Goal: Check status

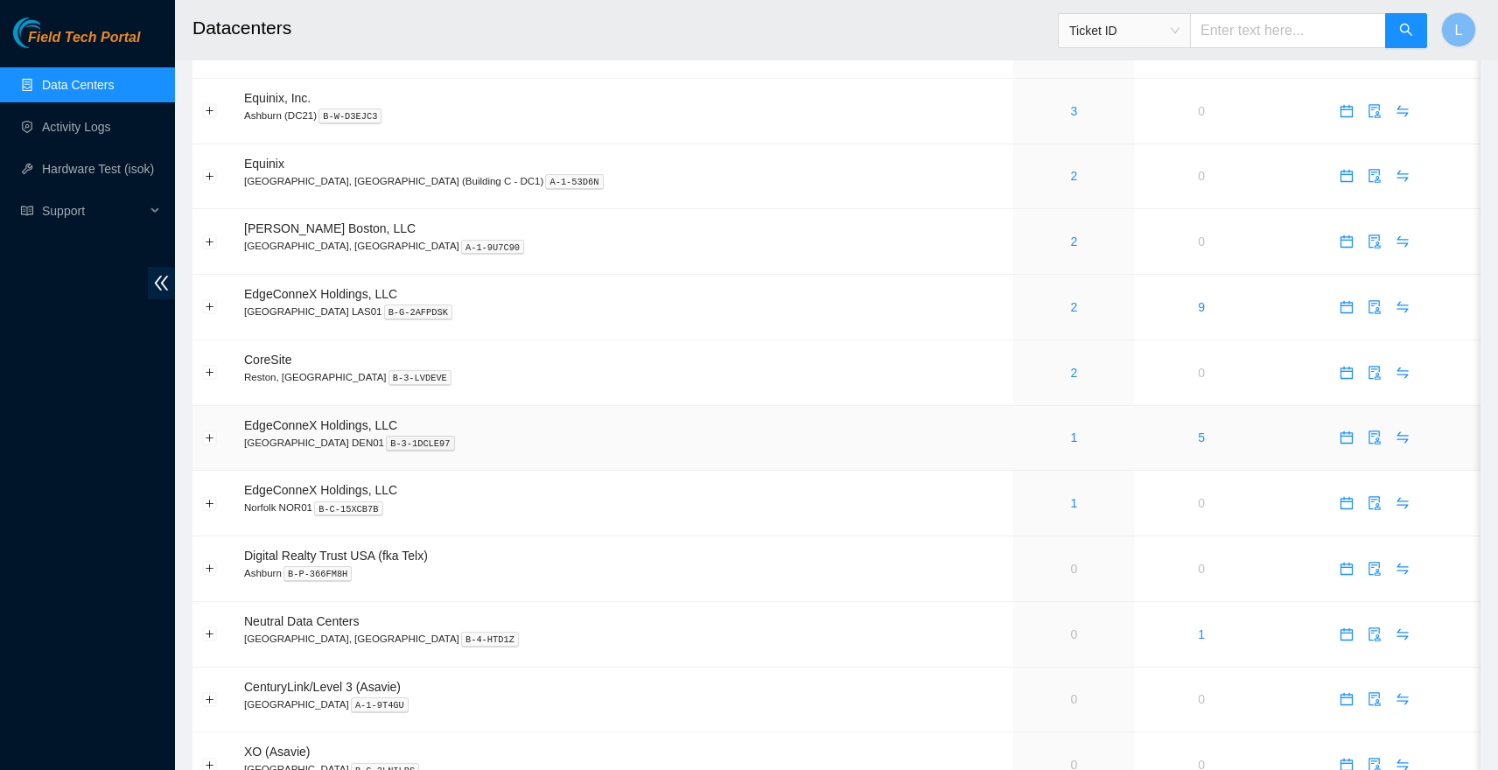
scroll to position [629, 0]
click at [1070, 496] on link "1" at bounding box center [1073, 502] width 7 height 14
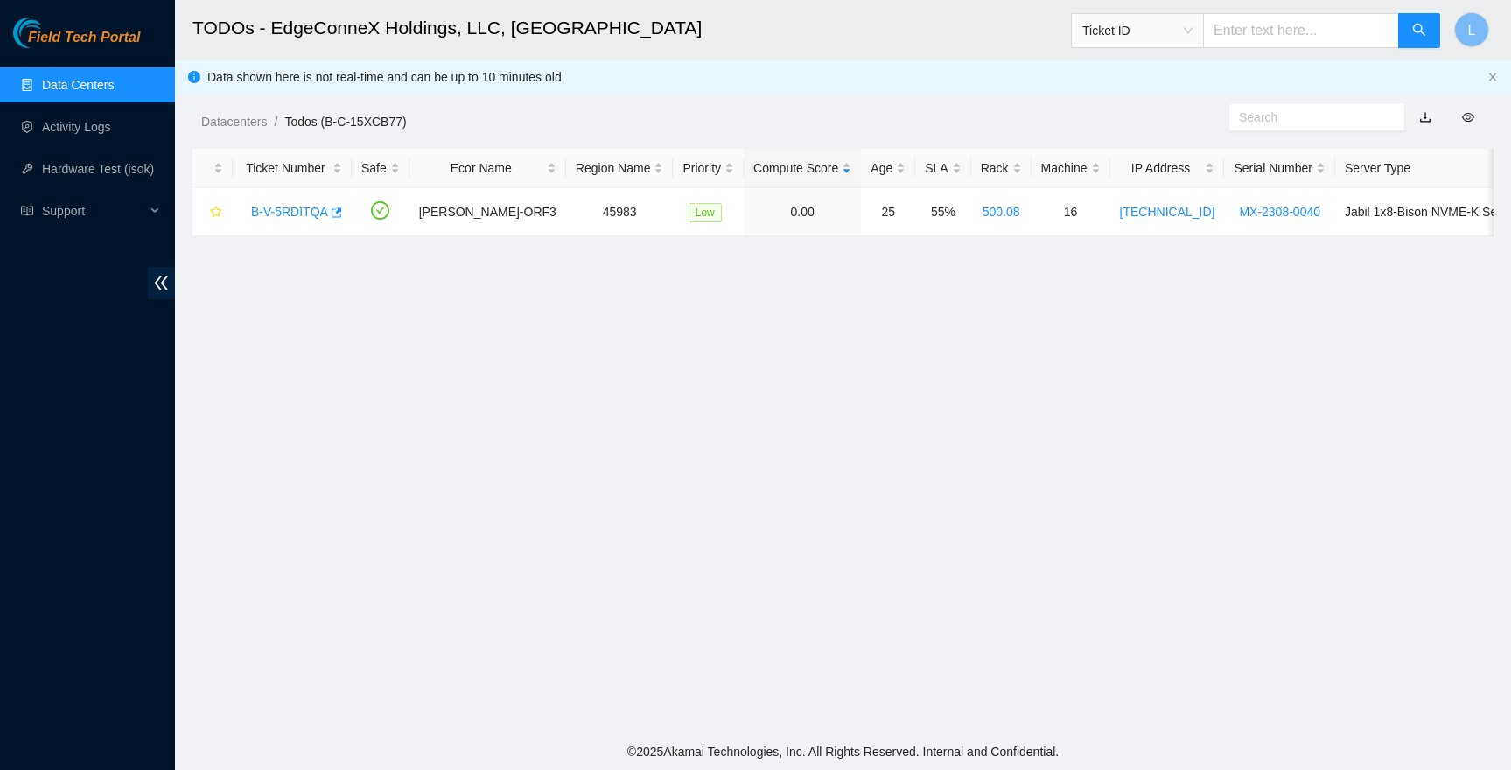
click at [114, 89] on link "Data Centers" at bounding box center [78, 85] width 72 height 14
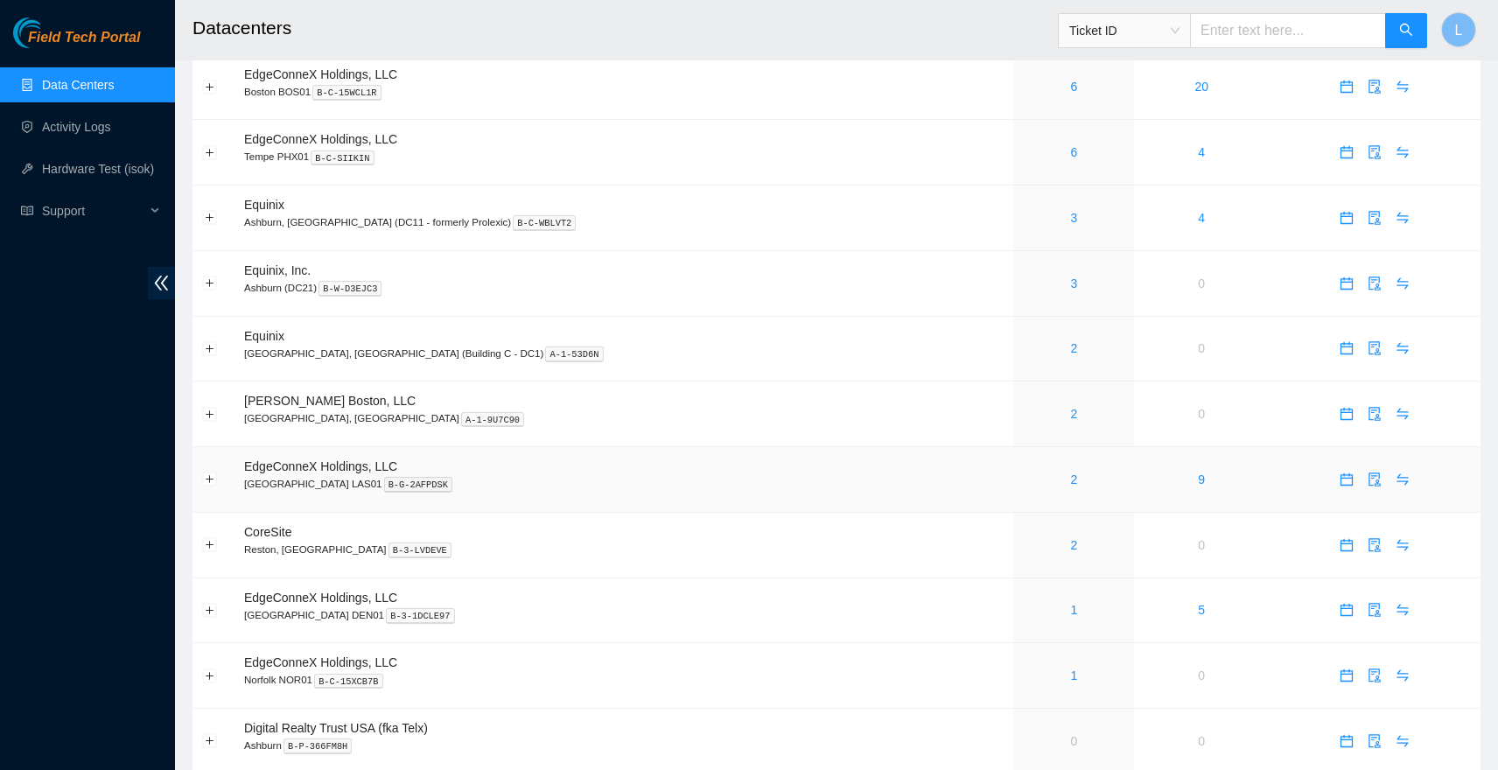
scroll to position [461, 0]
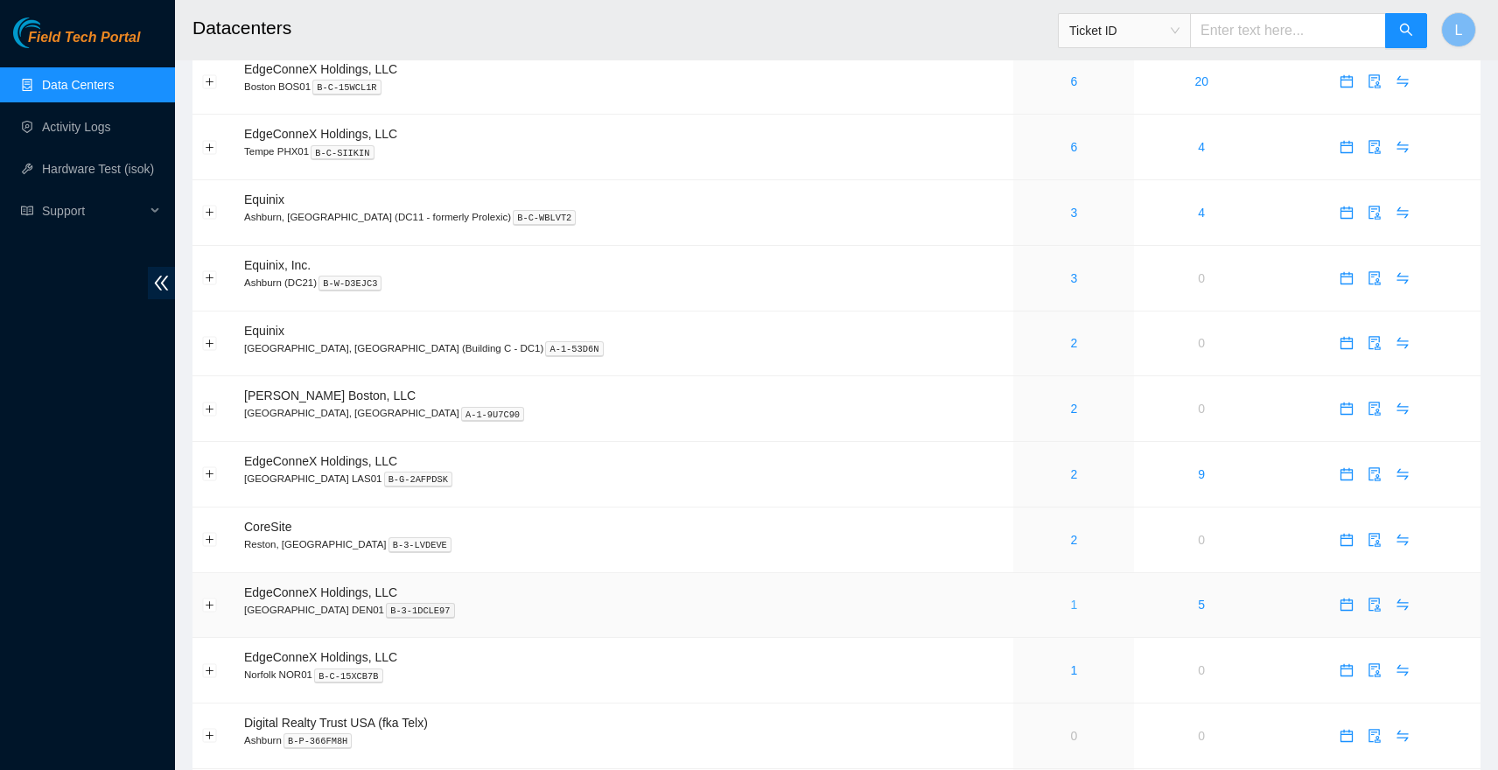
click at [1070, 599] on link "1" at bounding box center [1073, 605] width 7 height 14
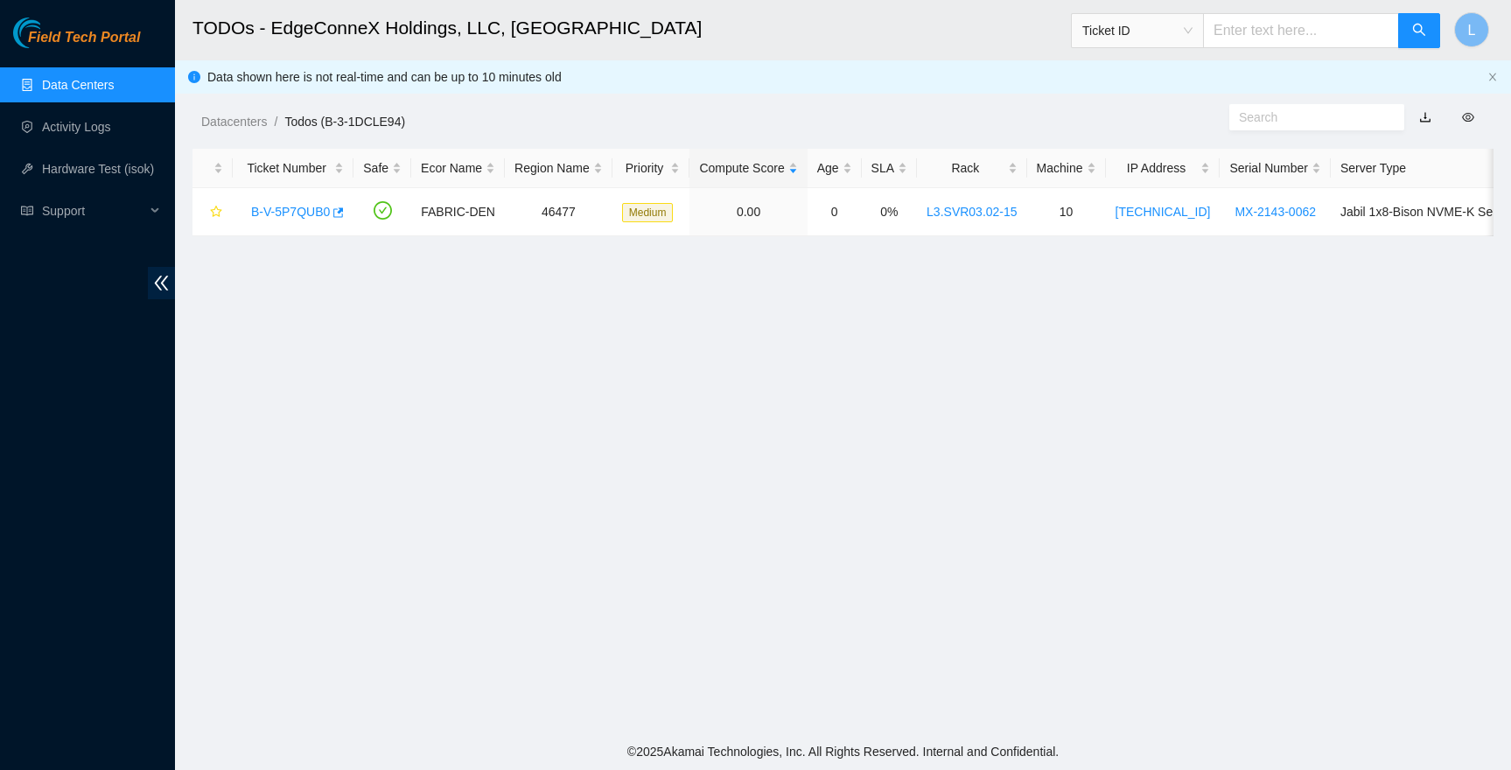
click at [75, 82] on link "Data Centers" at bounding box center [78, 85] width 72 height 14
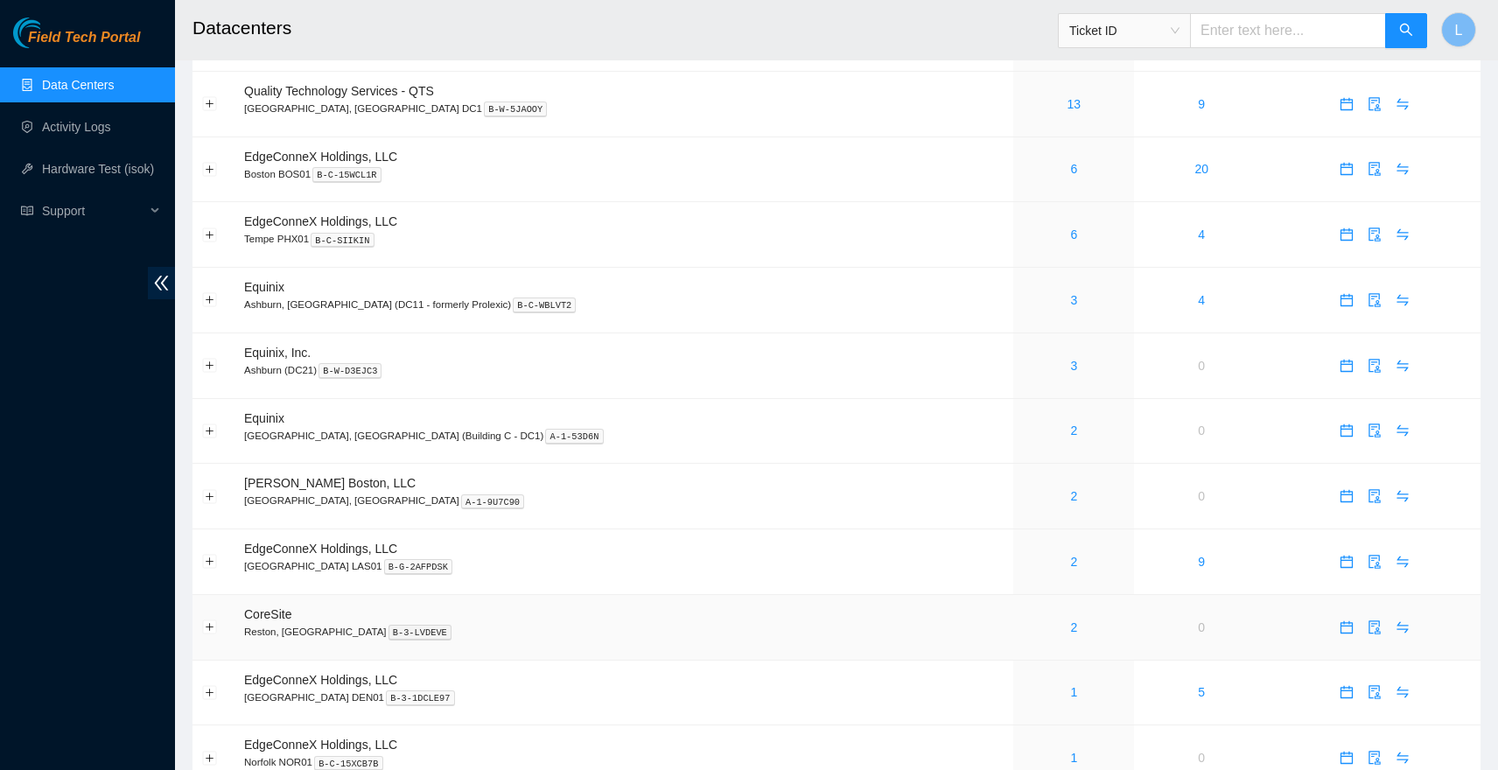
scroll to position [375, 0]
click at [1070, 620] on link "2" at bounding box center [1073, 627] width 7 height 14
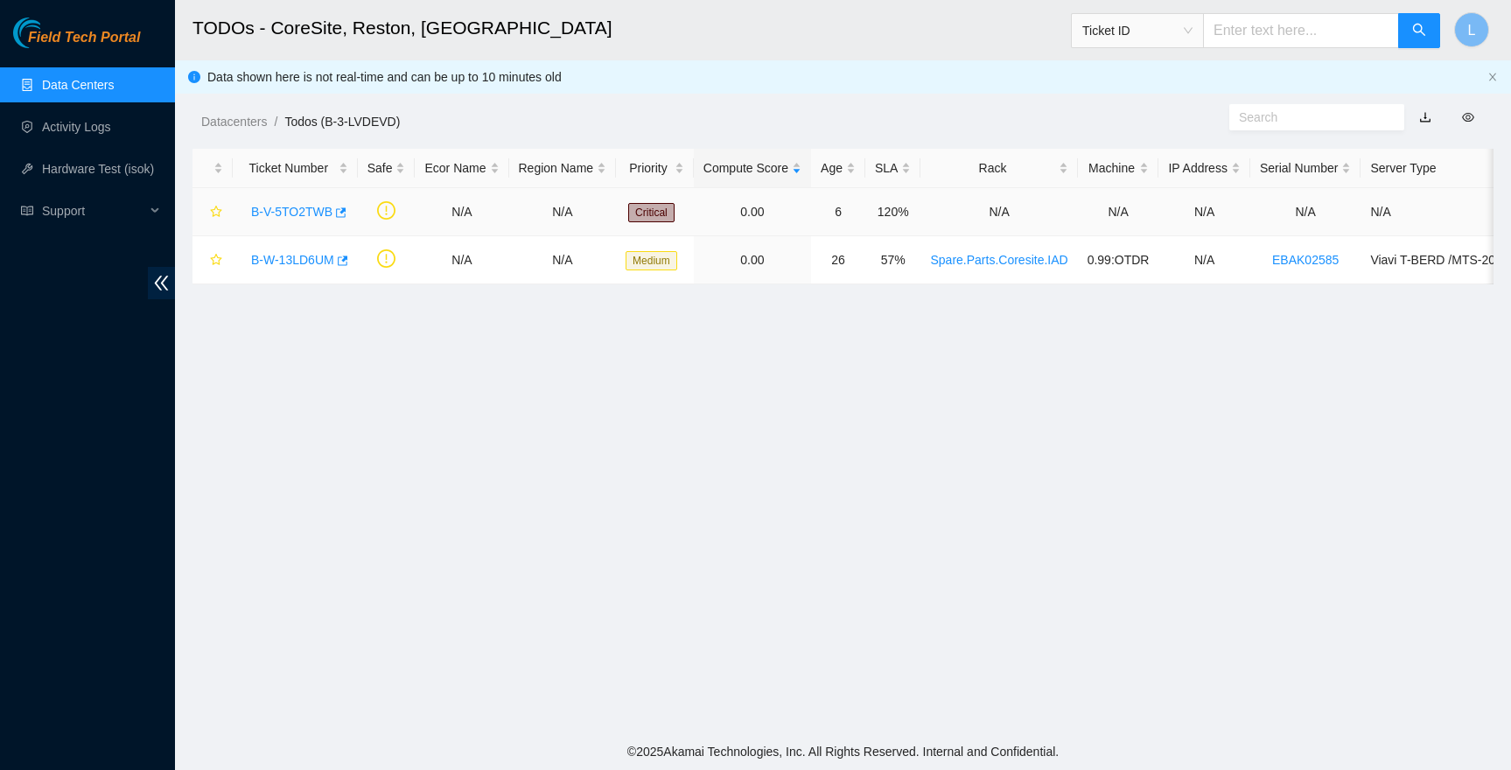
click at [274, 213] on link "B-V-5TO2TWB" at bounding box center [291, 212] width 81 height 14
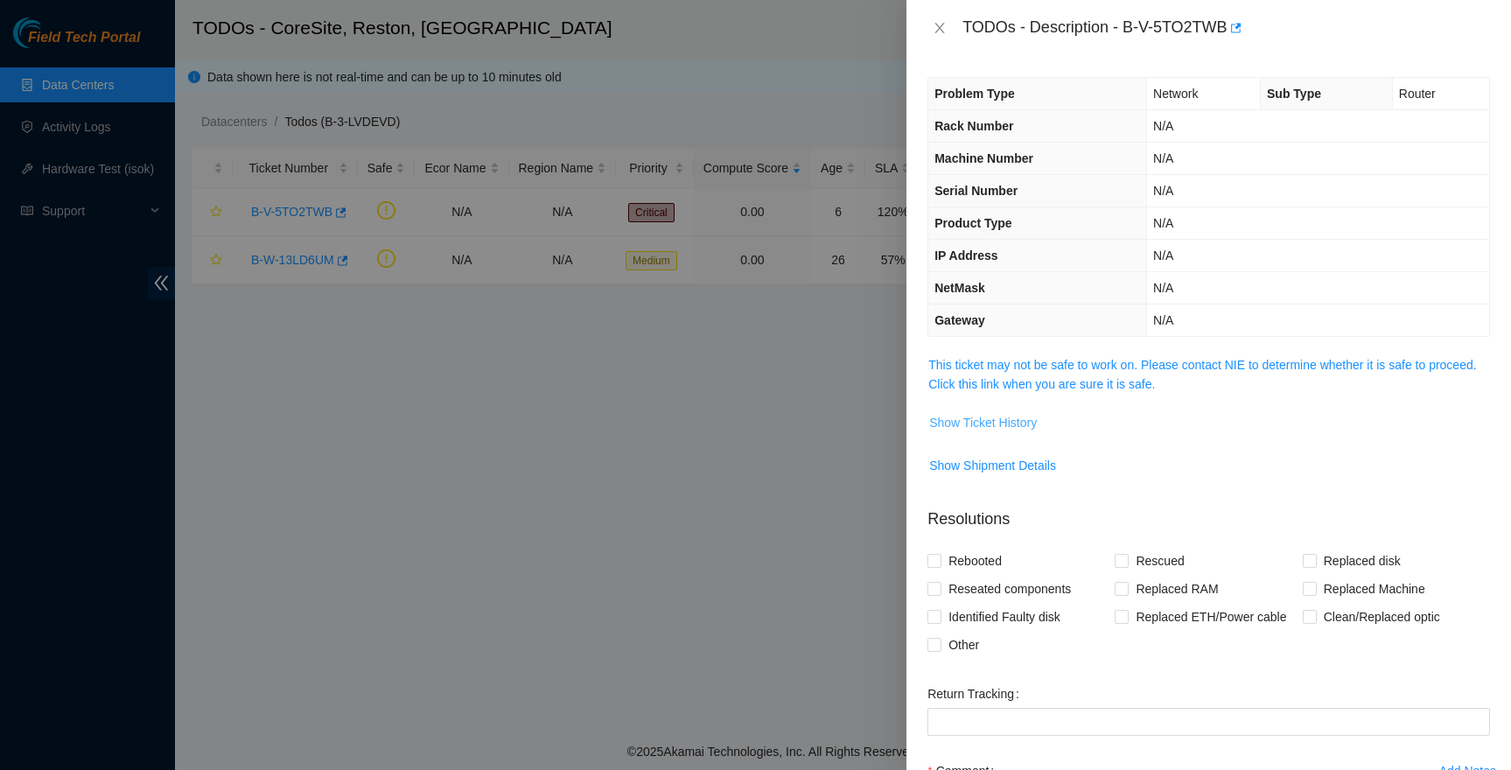
click at [985, 418] on span "Show Ticket History" at bounding box center [983, 422] width 108 height 19
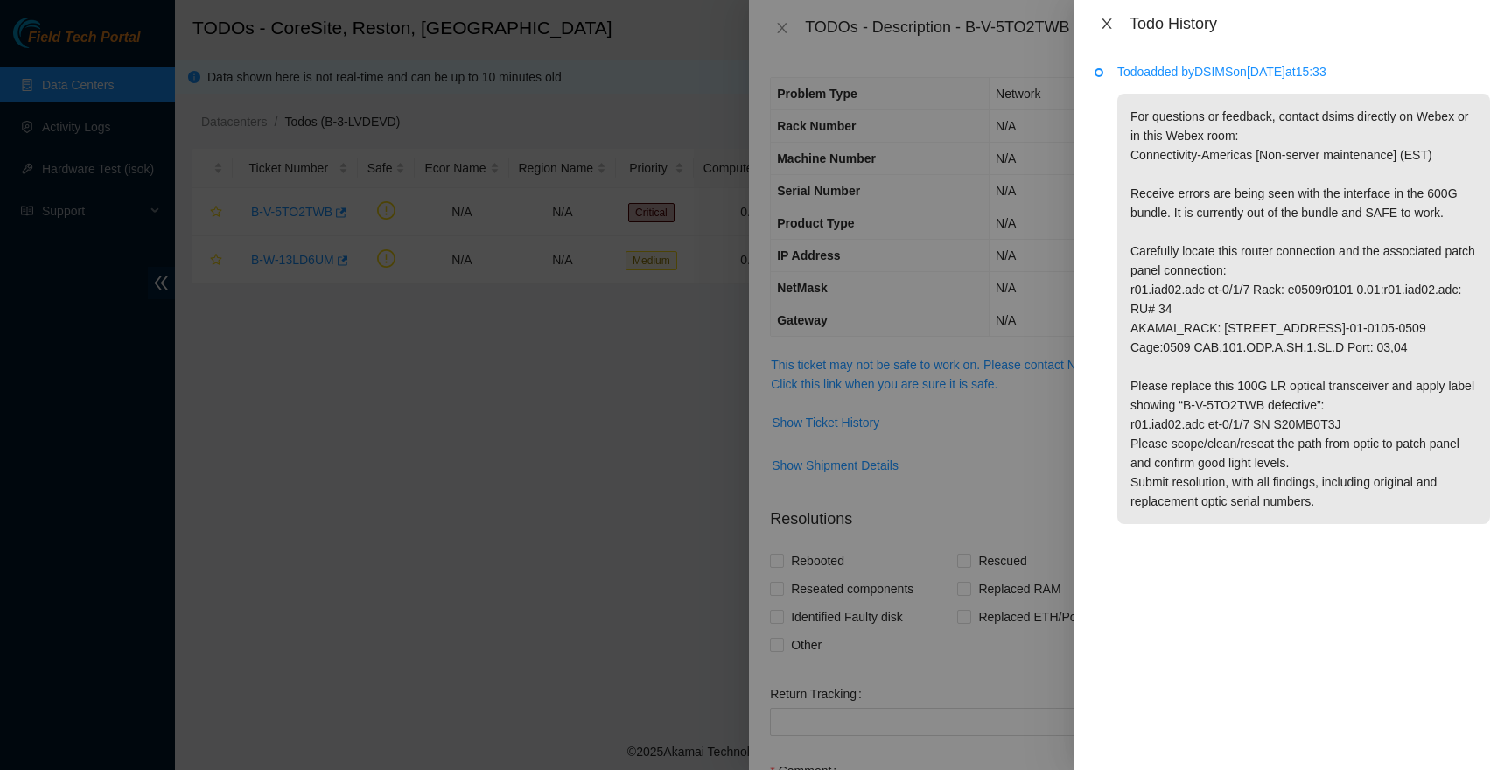
click at [1108, 18] on icon "close" at bounding box center [1107, 24] width 14 height 14
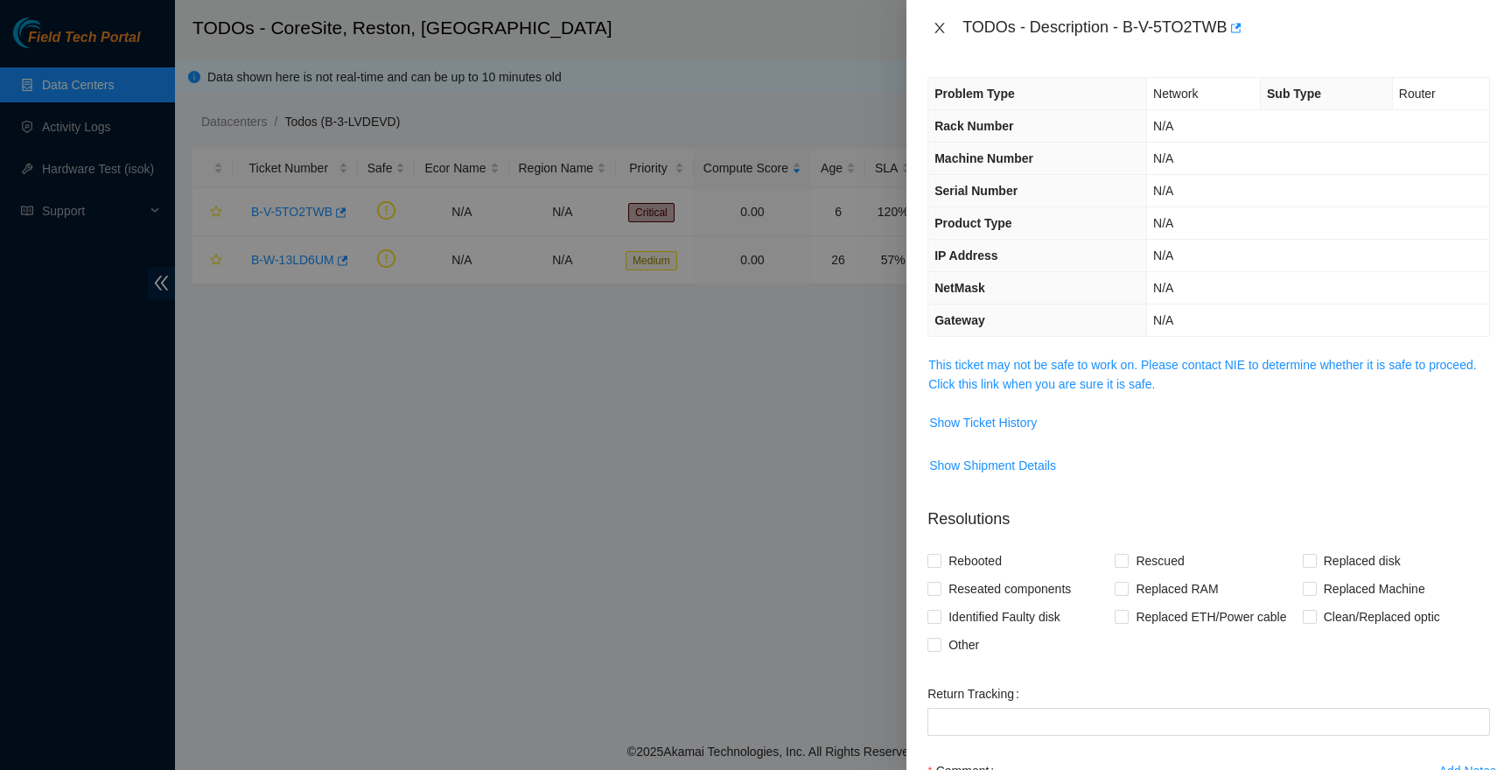
click at [946, 22] on icon "close" at bounding box center [940, 28] width 14 height 14
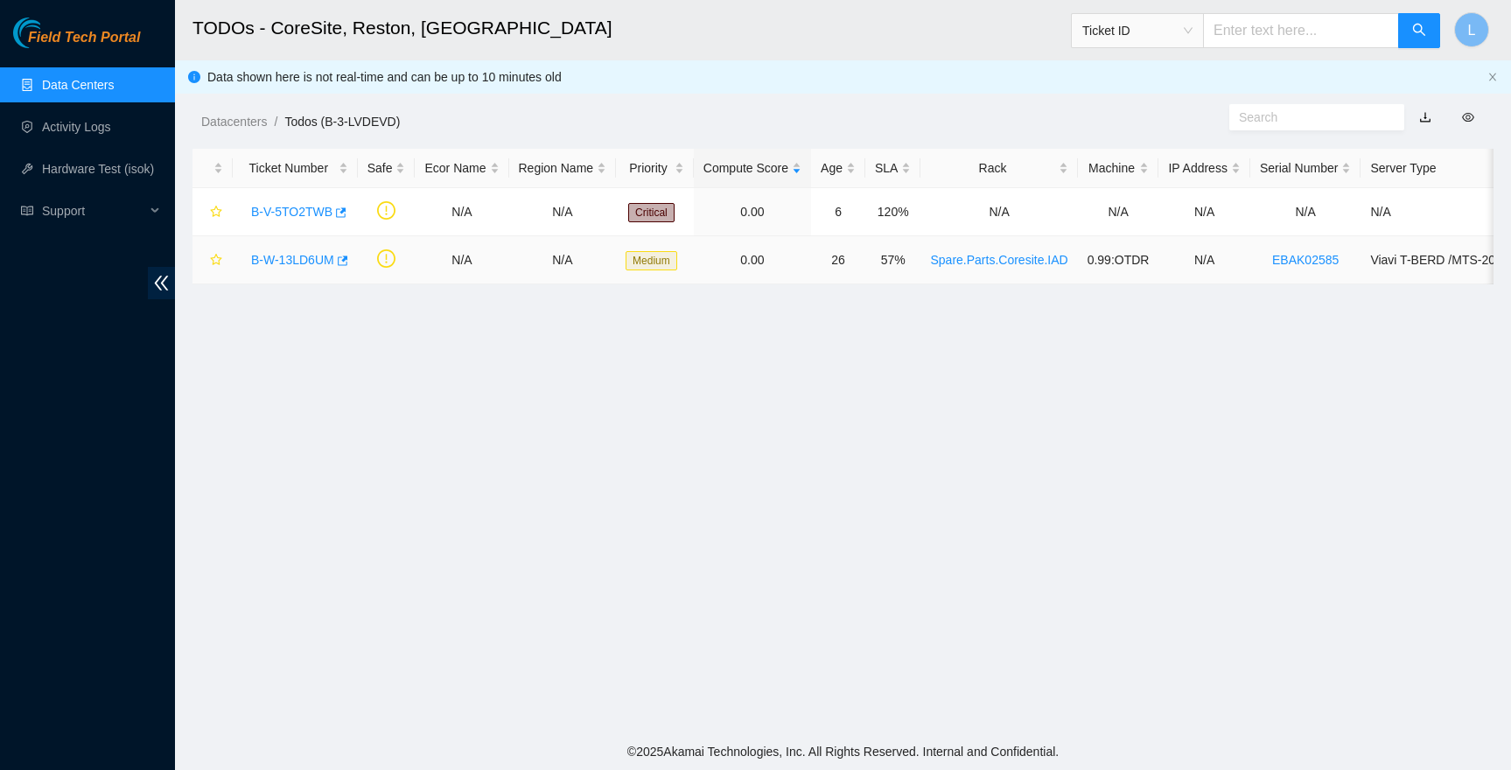
click at [281, 260] on link "B-W-13LD6UM" at bounding box center [292, 260] width 83 height 14
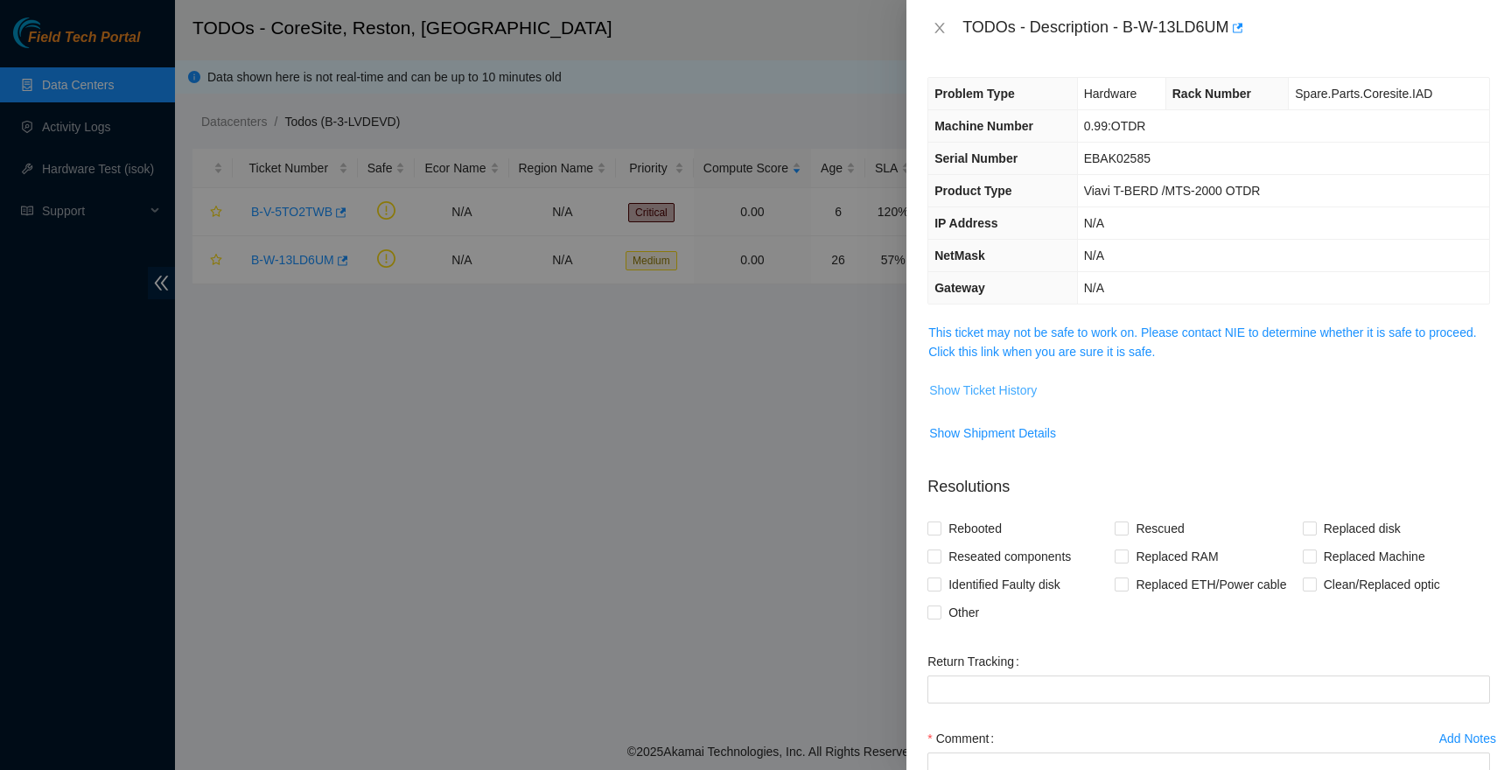
click at [978, 390] on span "Show Ticket History" at bounding box center [983, 390] width 108 height 19
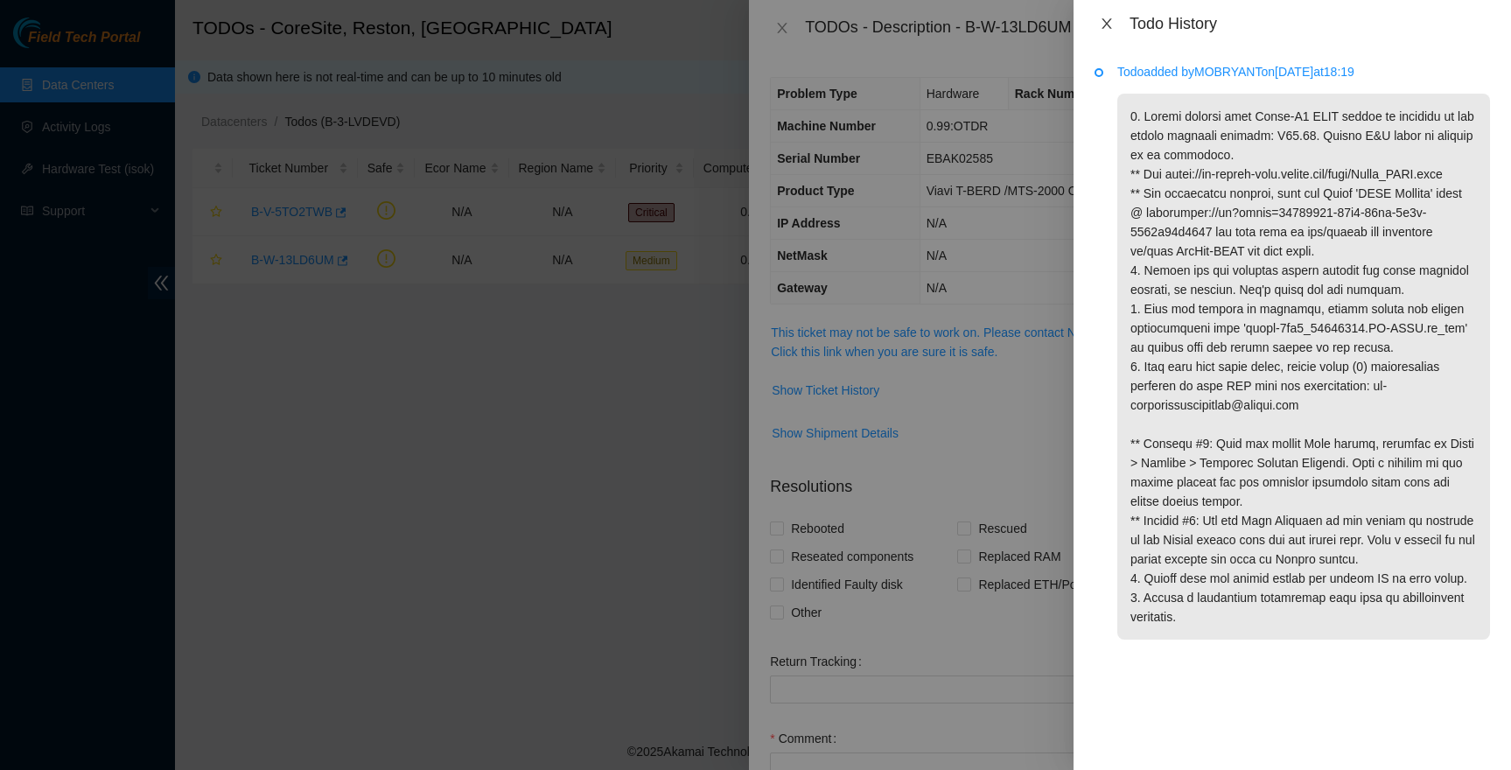
click at [1110, 25] on icon "close" at bounding box center [1107, 24] width 14 height 14
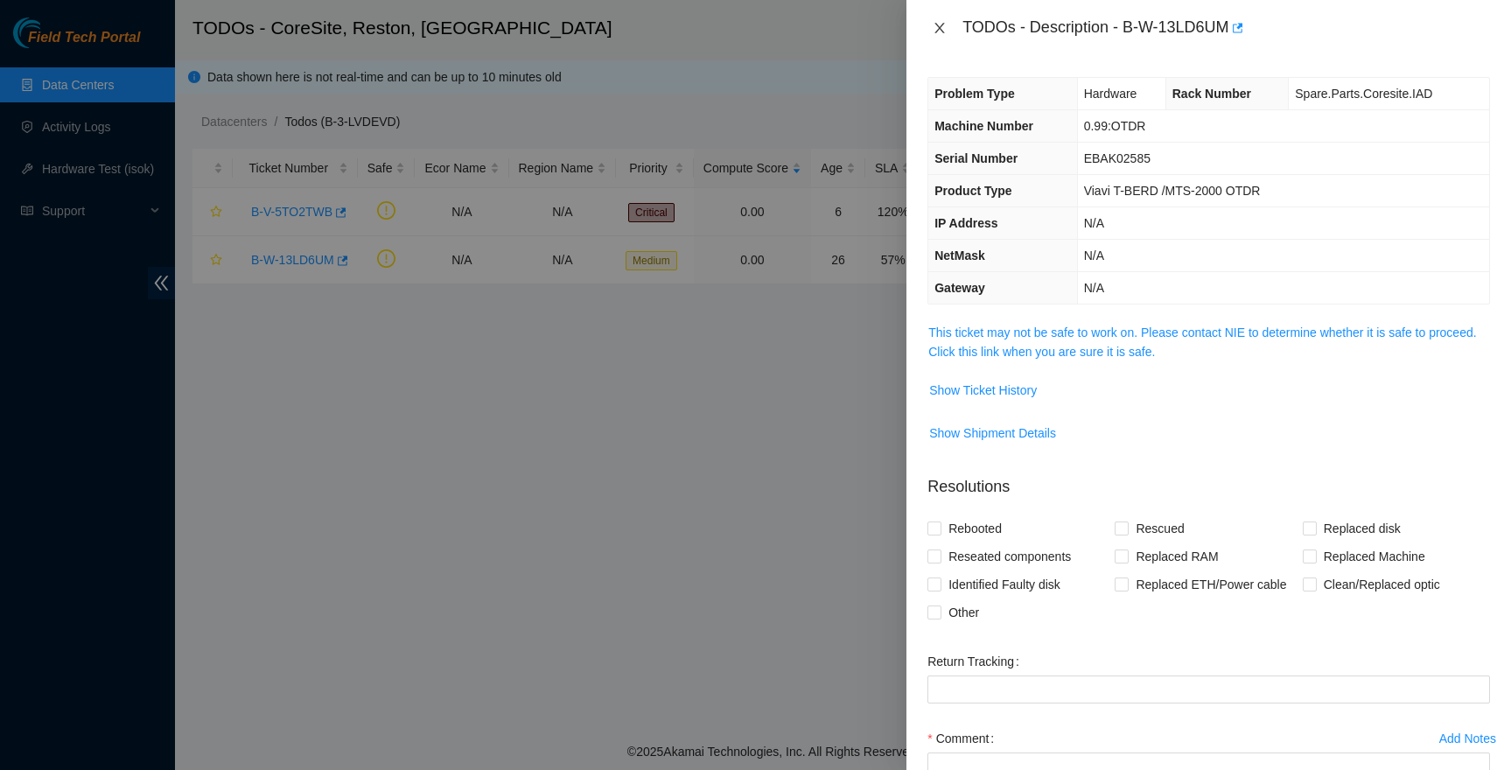
click at [944, 23] on icon "close" at bounding box center [940, 28] width 14 height 14
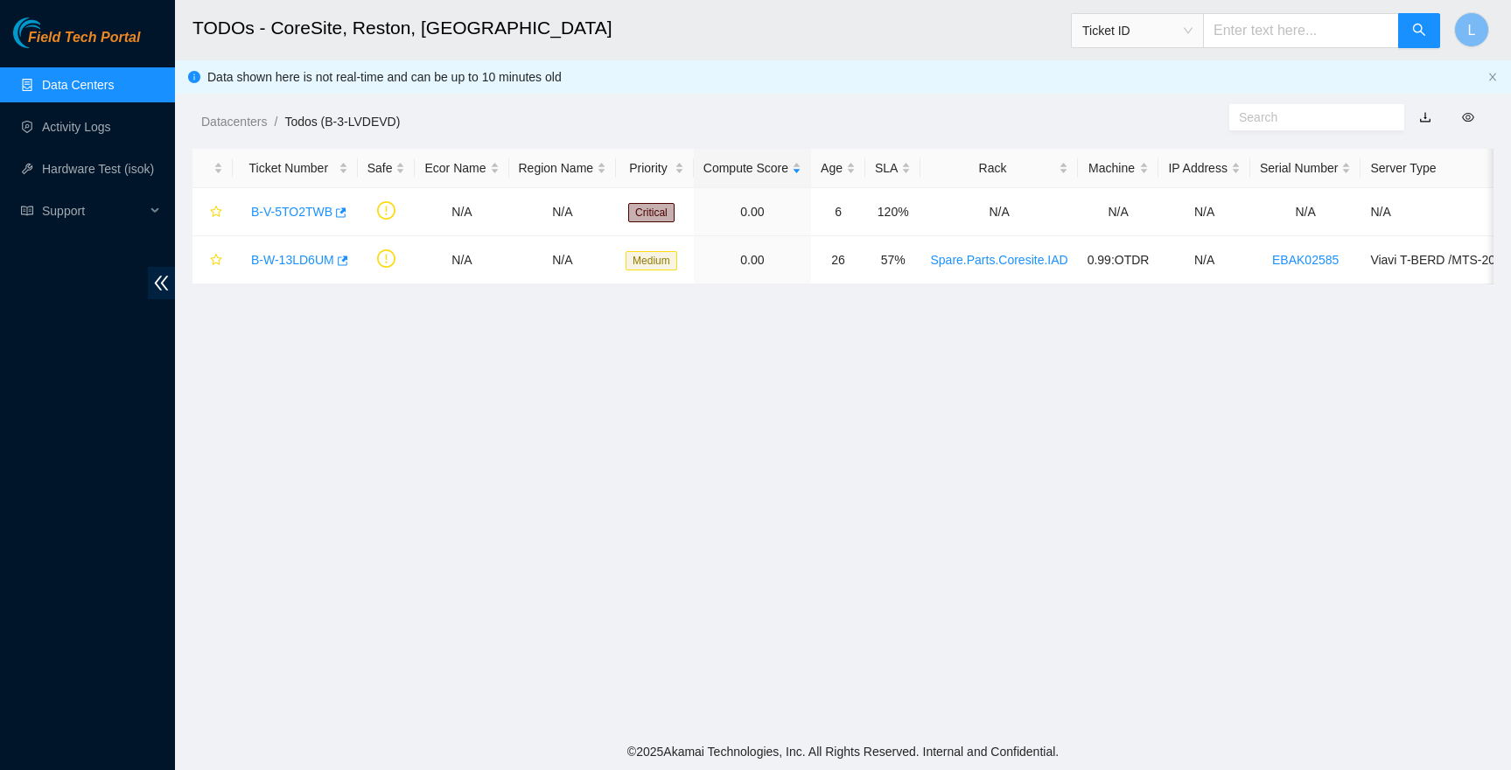
click at [106, 88] on link "Data Centers" at bounding box center [78, 85] width 72 height 14
